Goal: Task Accomplishment & Management: Use online tool/utility

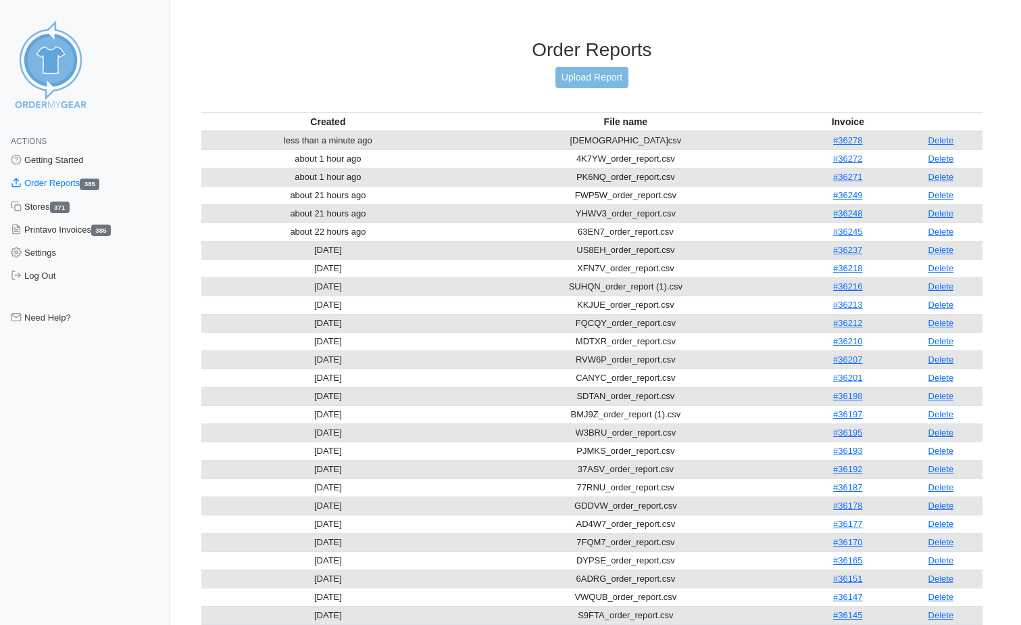
click at [576, 74] on link "Upload Report" at bounding box center [592, 77] width 73 height 21
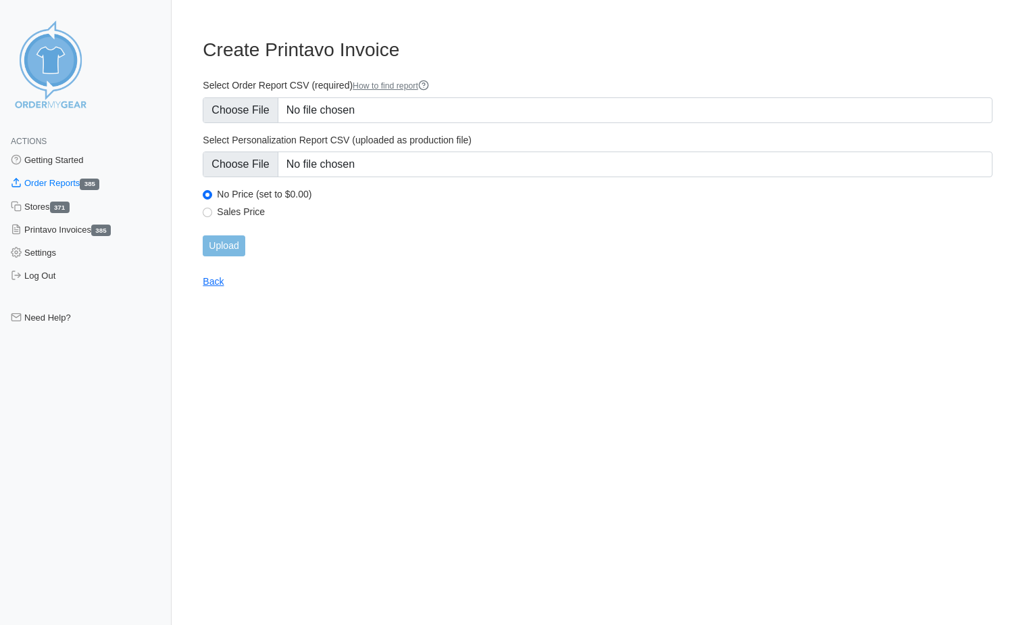
type input "C:\fakepath\SYUBN_order_report.csv"
click at [230, 249] on input "Upload" at bounding box center [224, 245] width 42 height 21
